Goal: Task Accomplishment & Management: Manage account settings

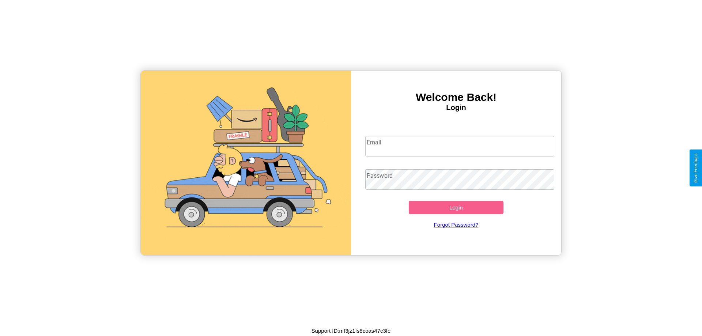
click at [460, 146] on input "Email" at bounding box center [459, 146] width 189 height 20
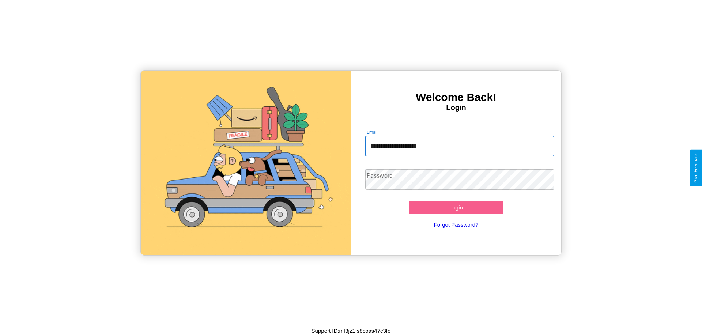
type input "**********"
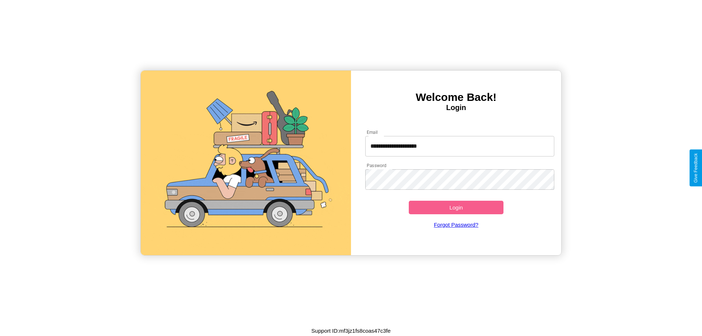
click at [456, 207] on button "Login" at bounding box center [456, 208] width 95 height 14
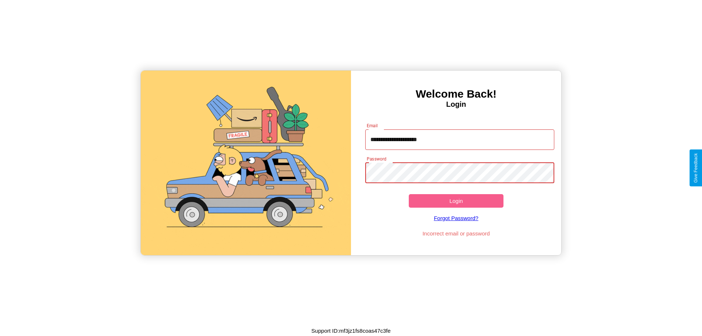
click at [456, 201] on button "Login" at bounding box center [456, 201] width 95 height 14
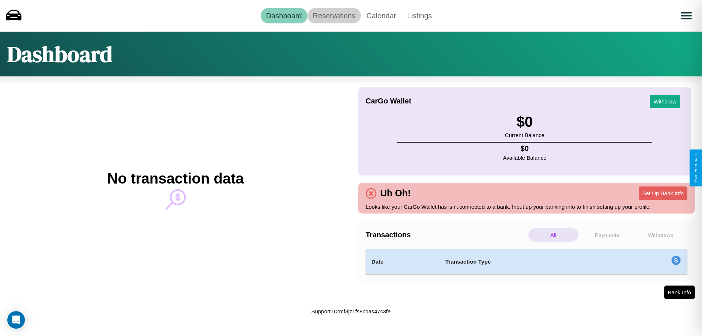
click at [334, 15] on link "Reservations" at bounding box center [335, 15] width 54 height 15
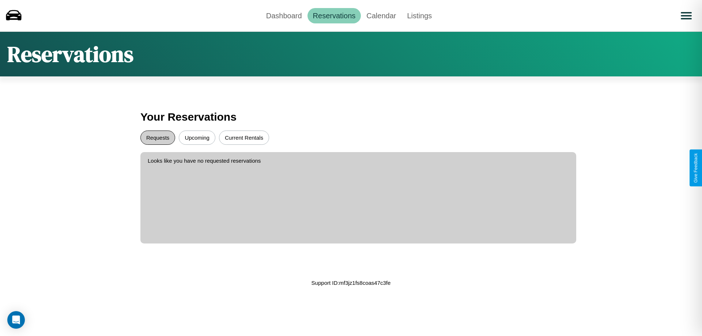
click at [158, 138] on button "Requests" at bounding box center [157, 138] width 35 height 14
click at [244, 138] on button "Current Rentals" at bounding box center [244, 138] width 50 height 14
